Goal: Transaction & Acquisition: Purchase product/service

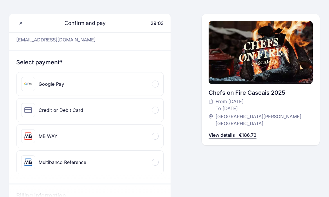
scroll to position [40, 0]
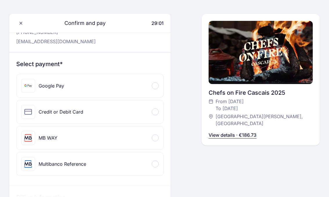
click at [135, 112] on div "Credit or Debit Card" at bounding box center [90, 111] width 147 height 23
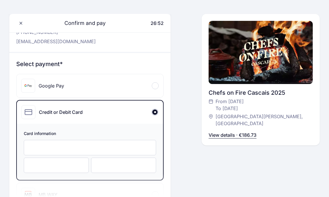
click at [34, 172] on div at bounding box center [56, 165] width 65 height 15
click at [98, 169] on div at bounding box center [123, 165] width 65 height 15
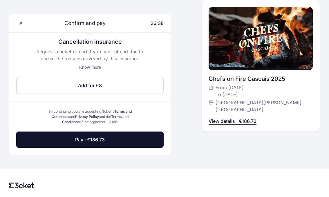
scroll to position [341, 0]
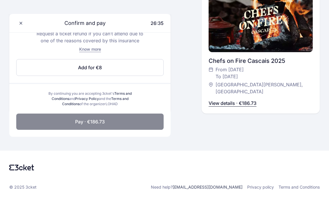
click at [111, 124] on button "Pay · €186.73" at bounding box center [89, 122] width 147 height 16
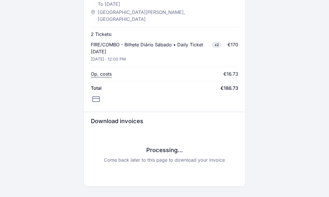
scroll to position [305, 0]
